Goal: Transaction & Acquisition: Purchase product/service

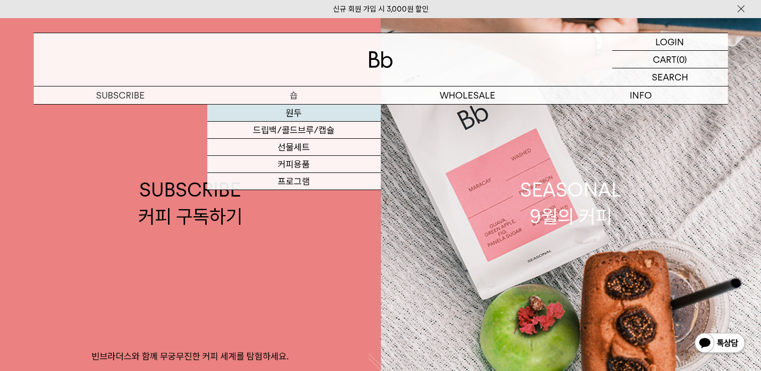
click at [293, 109] on link "원두" at bounding box center [294, 113] width 174 height 17
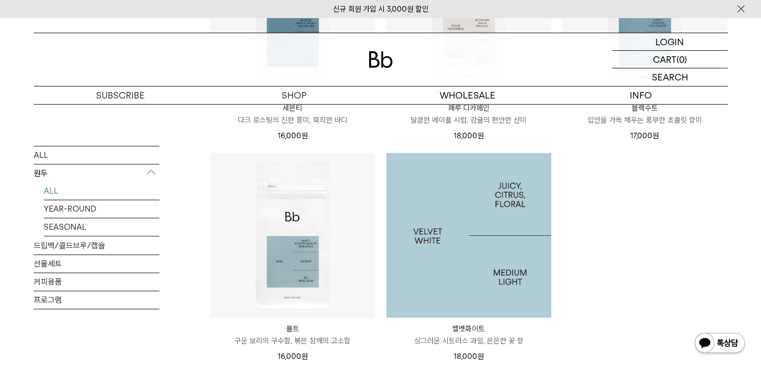
scroll to position [1006, 0]
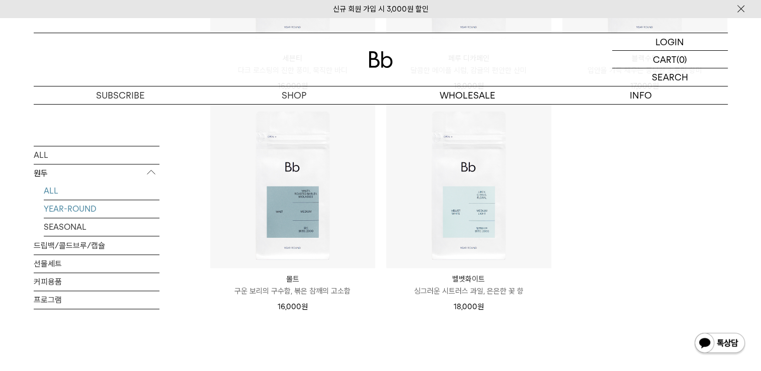
click at [64, 210] on link "YEAR-ROUND" at bounding box center [102, 209] width 116 height 18
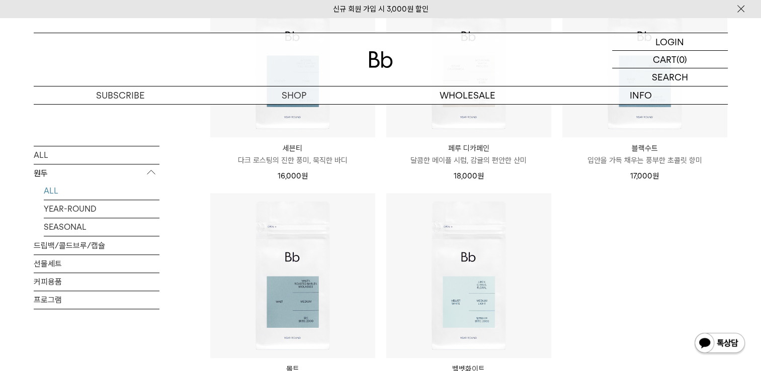
scroll to position [755, 0]
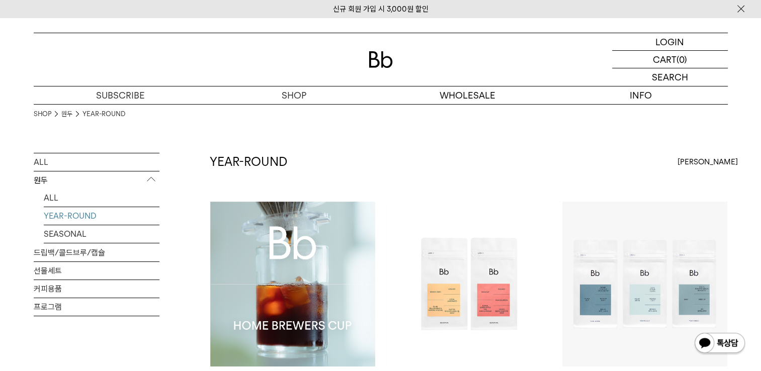
scroll to position [101, 0]
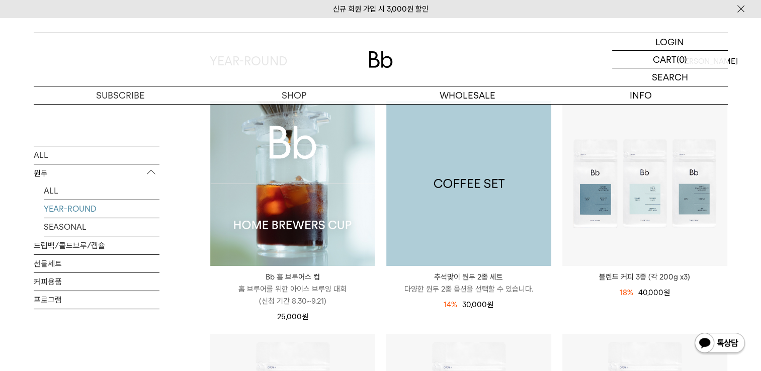
click at [485, 202] on img at bounding box center [468, 183] width 165 height 165
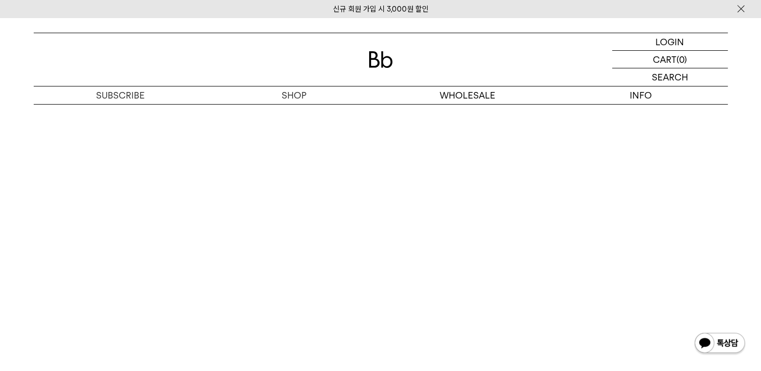
scroll to position [1610, 0]
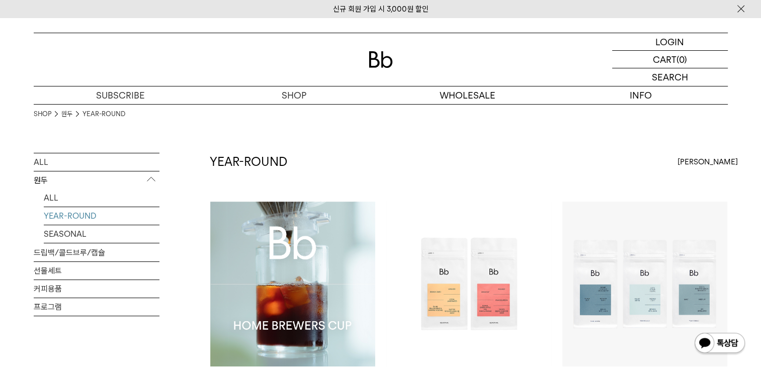
click at [42, 232] on ul "ALL YEAR-ROUND SEASONAL" at bounding box center [97, 216] width 126 height 54
click at [58, 232] on link "SEASONAL" at bounding box center [102, 234] width 116 height 18
click at [68, 232] on link "SEASONAL" at bounding box center [102, 234] width 116 height 18
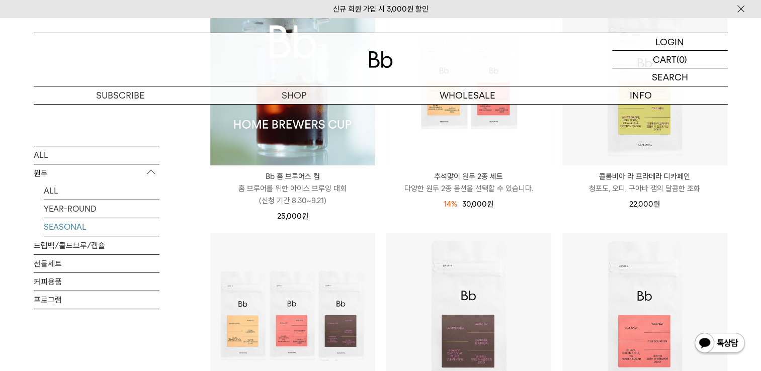
scroll to position [352, 0]
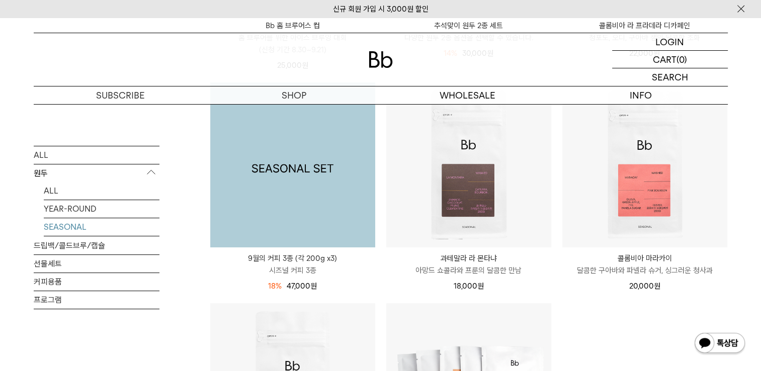
click at [287, 189] on img at bounding box center [292, 165] width 165 height 165
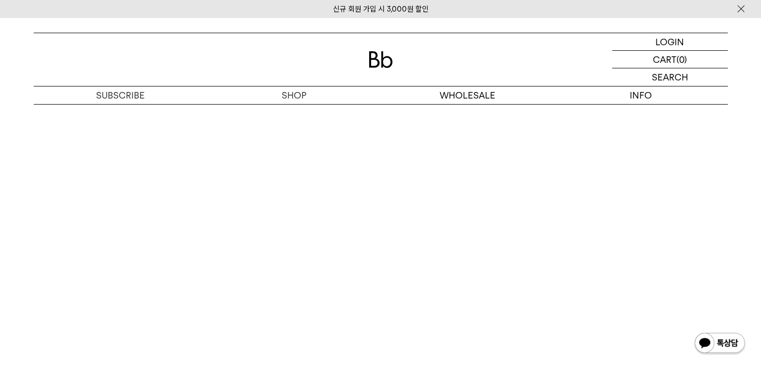
scroll to position [2717, 0]
